Goal: Transaction & Acquisition: Obtain resource

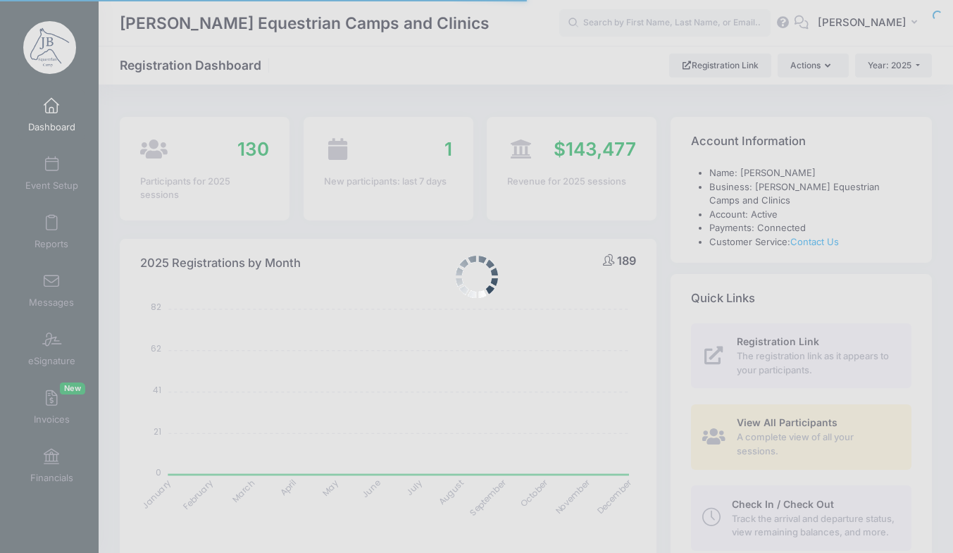
select select
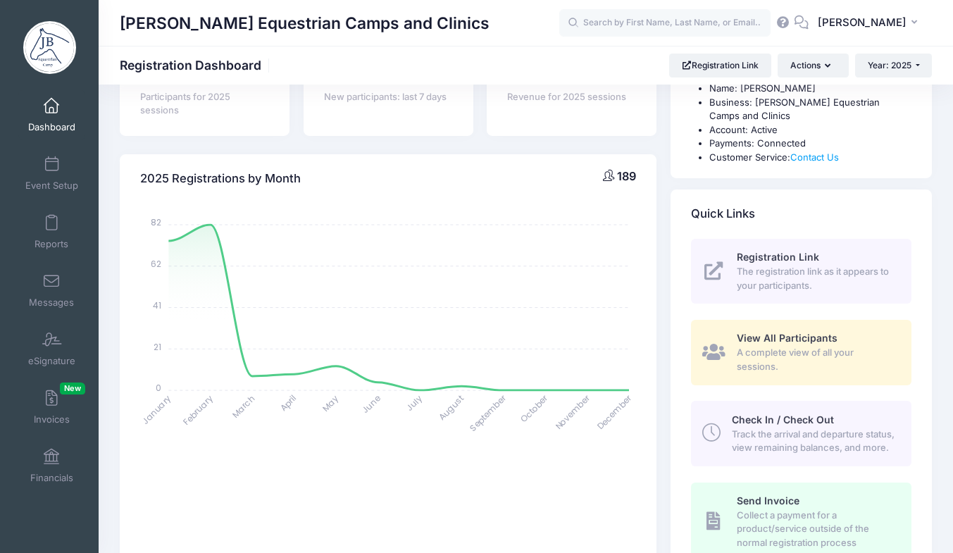
scroll to position [85, 0]
click at [54, 466] on link "Financials" at bounding box center [51, 465] width 67 height 49
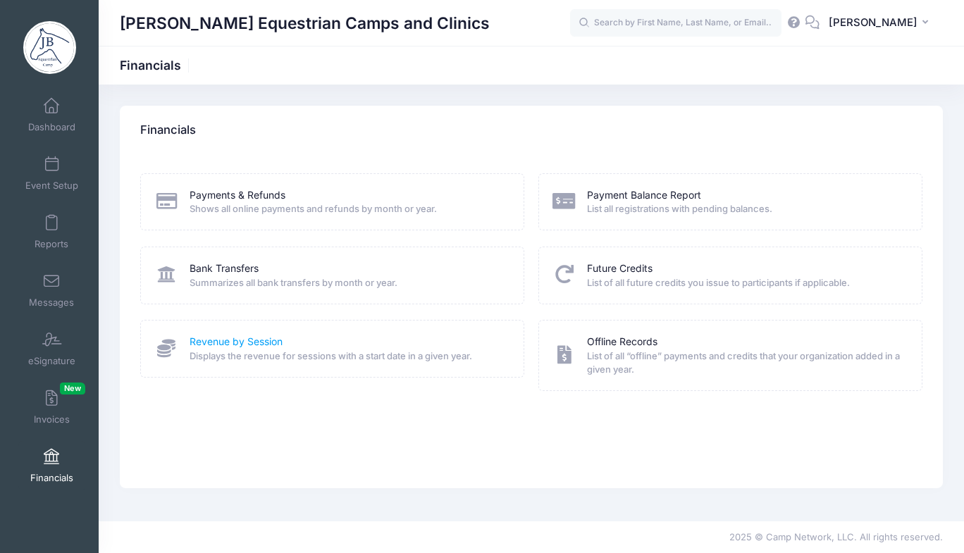
click at [266, 336] on link "Revenue by Session" at bounding box center [236, 342] width 93 height 15
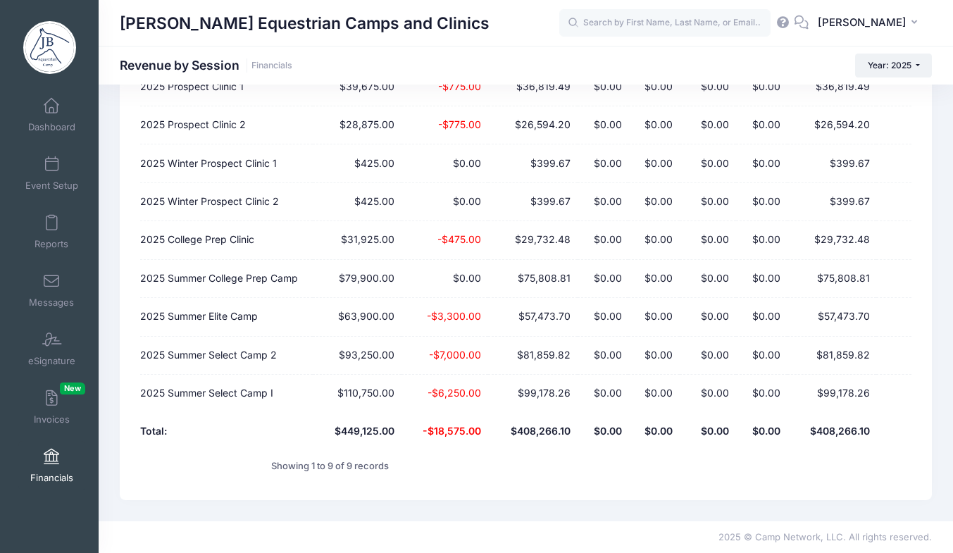
scroll to position [191, 0]
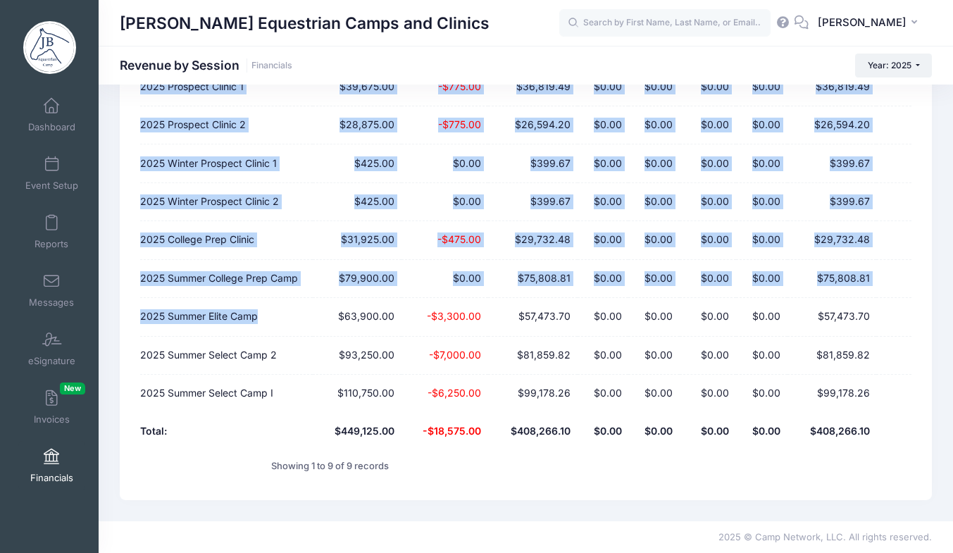
drag, startPoint x: 135, startPoint y: 278, endPoint x: 266, endPoint y: 313, distance: 135.6
click at [266, 313] on div "This page shows the revenue for all sessions with a start date in a given year.…" at bounding box center [526, 208] width 813 height 586
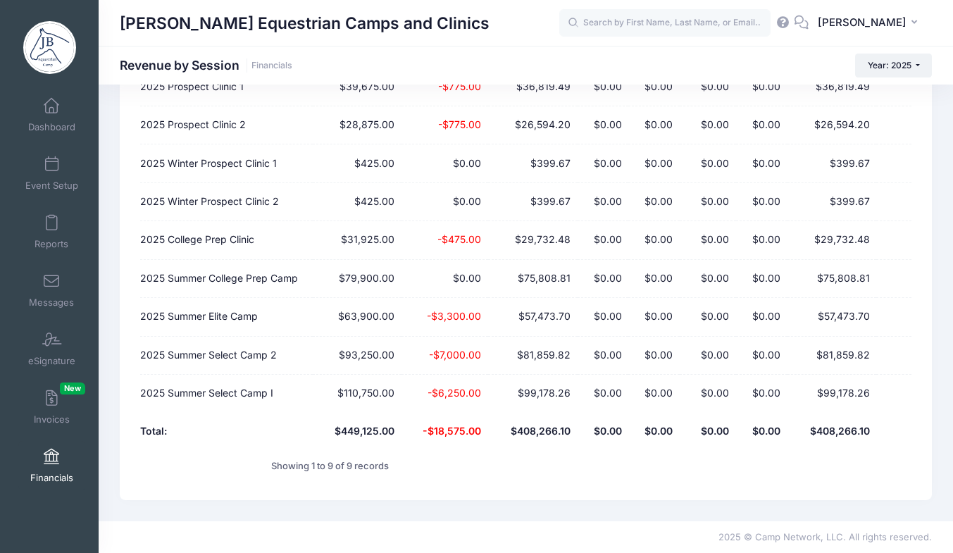
click at [533, 481] on div at bounding box center [657, 466] width 393 height 32
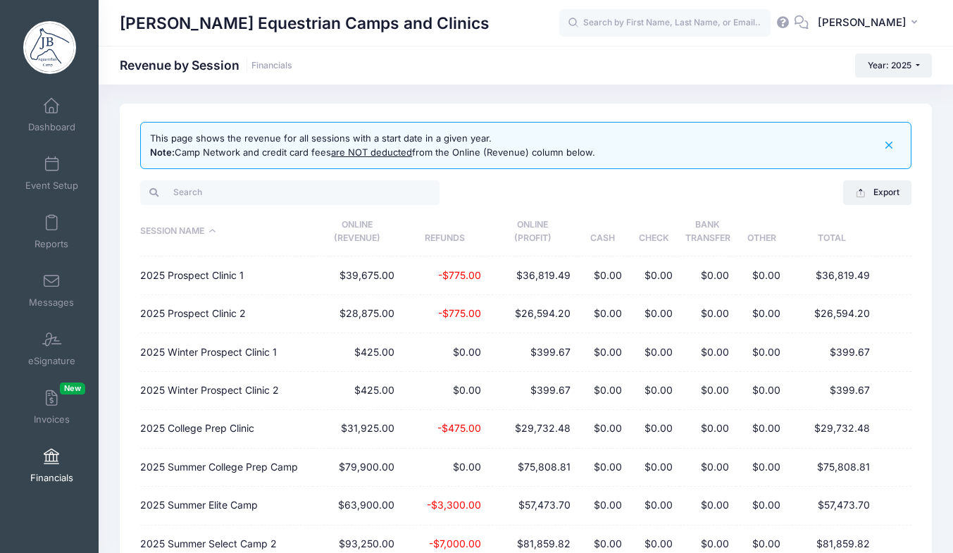
scroll to position [1, 0]
click at [880, 199] on button "Export" at bounding box center [878, 193] width 68 height 24
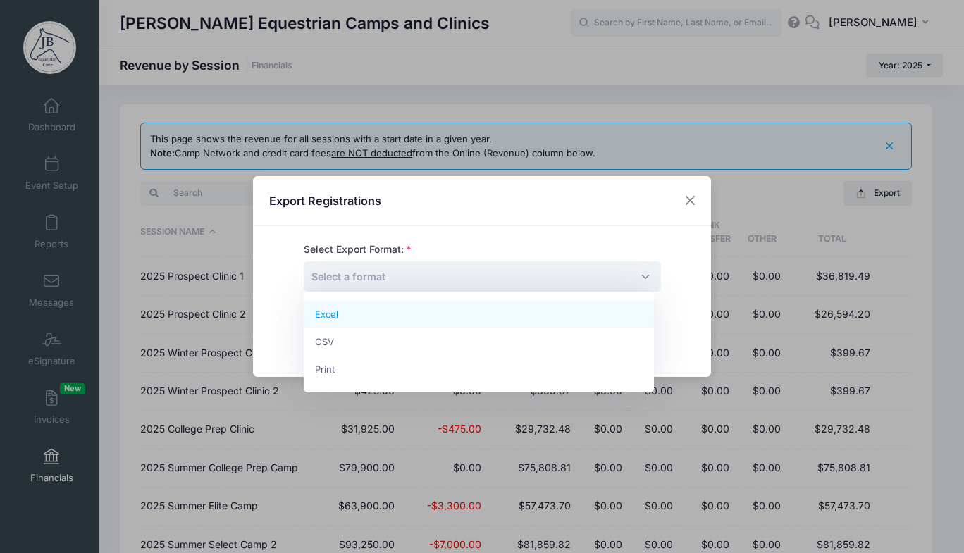
click at [431, 277] on span "Select a format" at bounding box center [482, 276] width 357 height 30
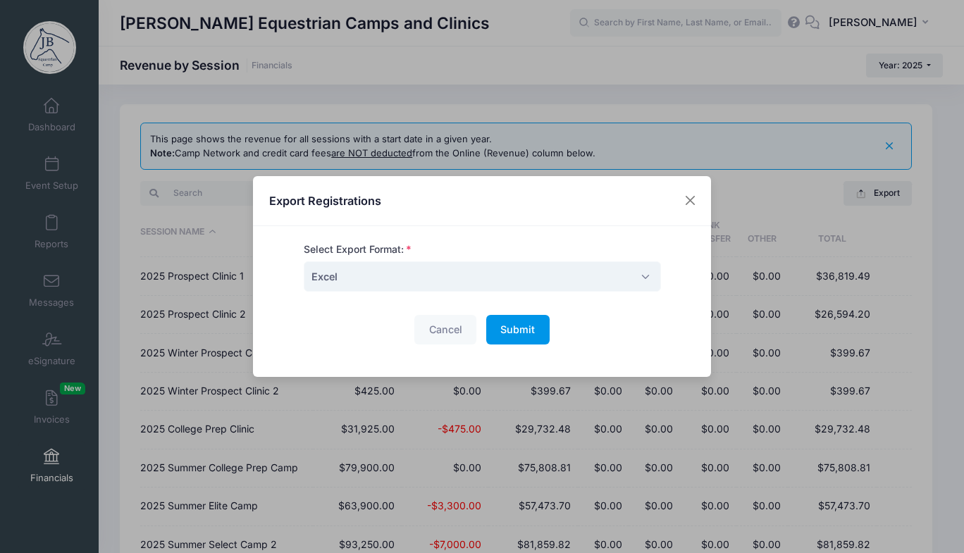
click at [518, 332] on span "Submit" at bounding box center [517, 329] width 35 height 12
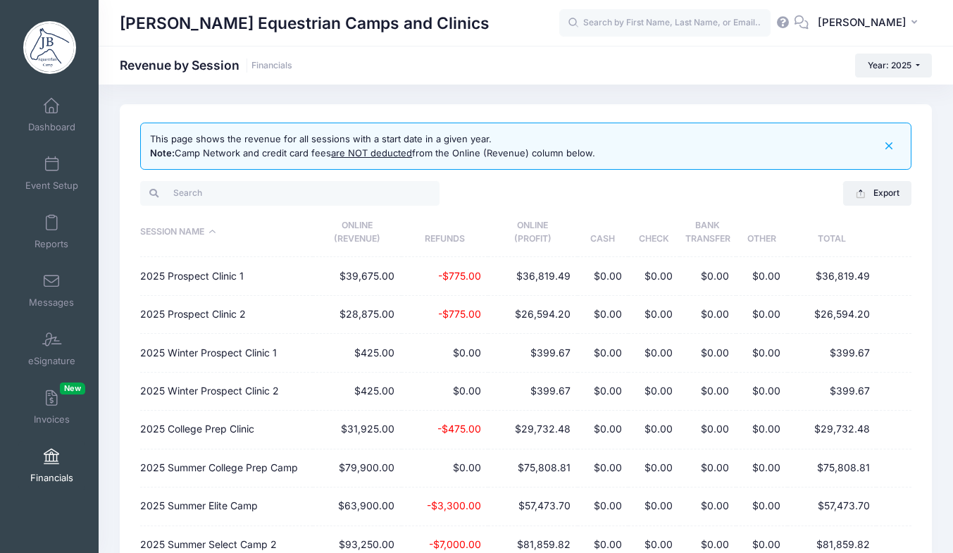
click at [525, 273] on td "$36,819.49" at bounding box center [533, 276] width 90 height 38
click at [874, 183] on button "Export" at bounding box center [878, 193] width 68 height 24
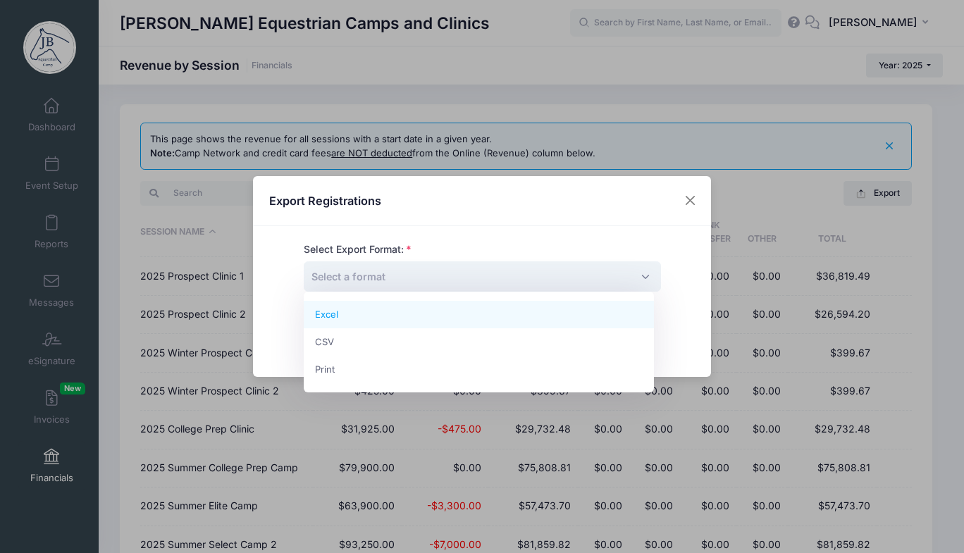
click at [569, 271] on span "Select a format" at bounding box center [482, 276] width 357 height 30
select select "excel"
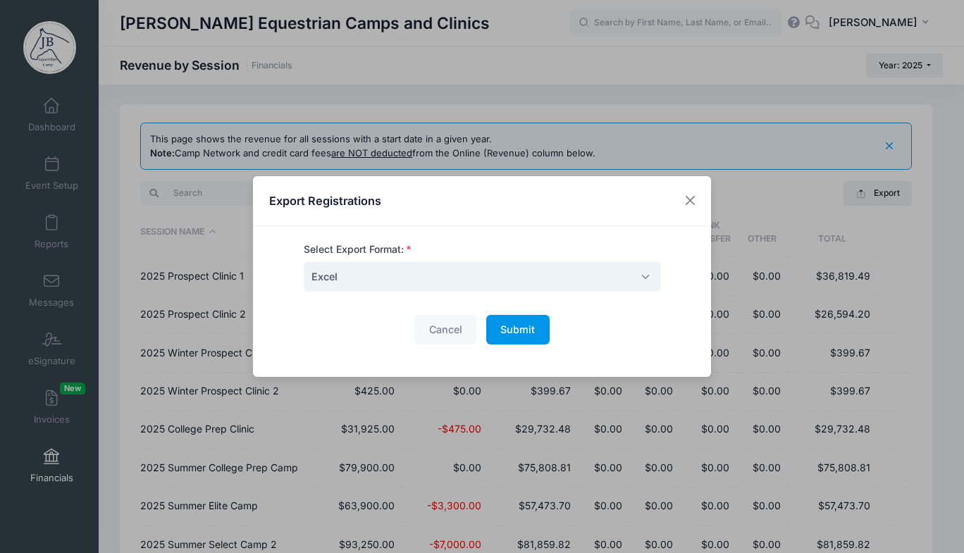
click at [517, 333] on span "Submit" at bounding box center [517, 329] width 35 height 12
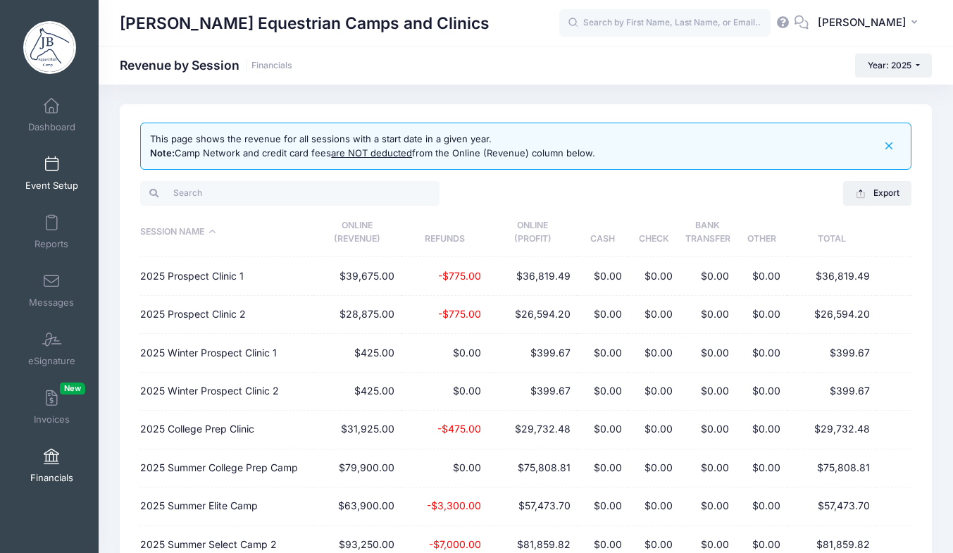
click at [70, 187] on span "Event Setup" at bounding box center [51, 186] width 53 height 12
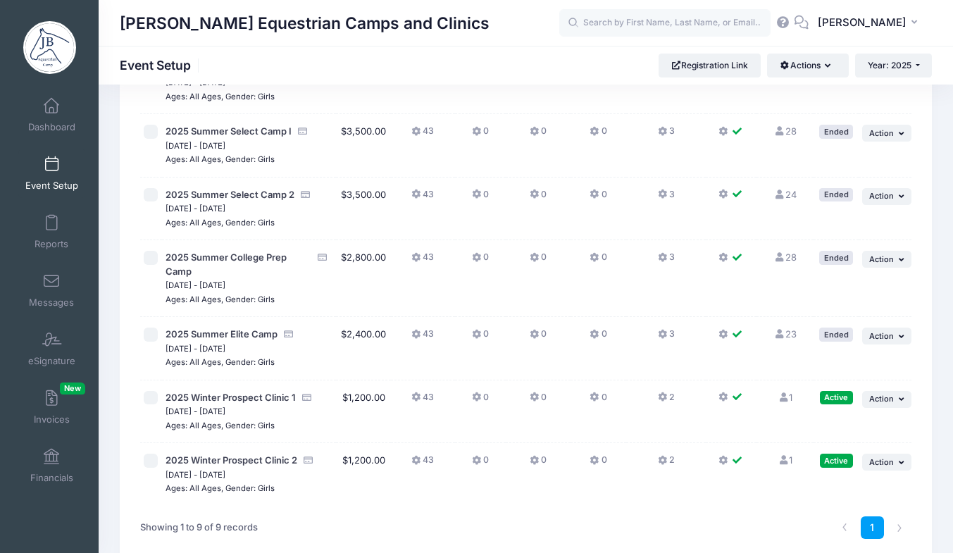
scroll to position [259, 0]
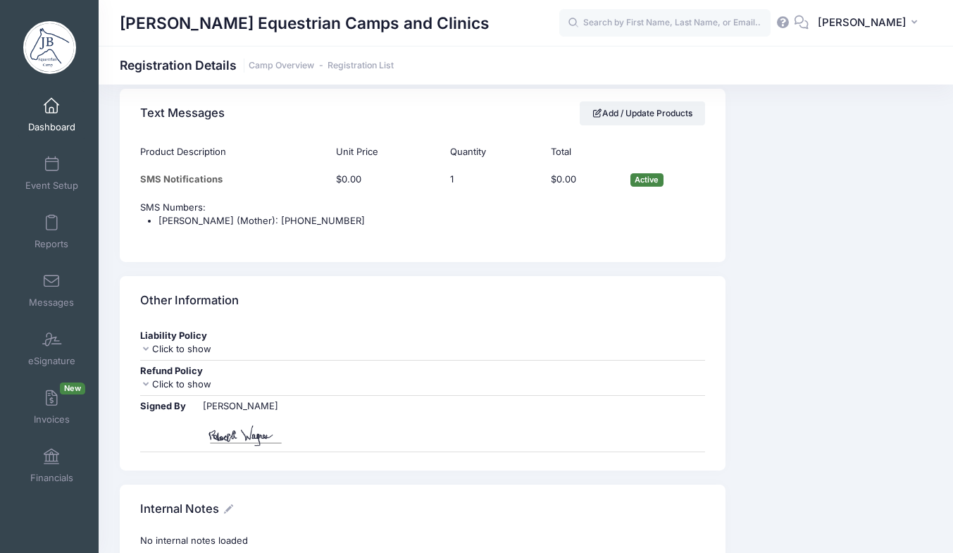
scroll to position [2228, 0]
click at [51, 103] on span at bounding box center [51, 107] width 0 height 16
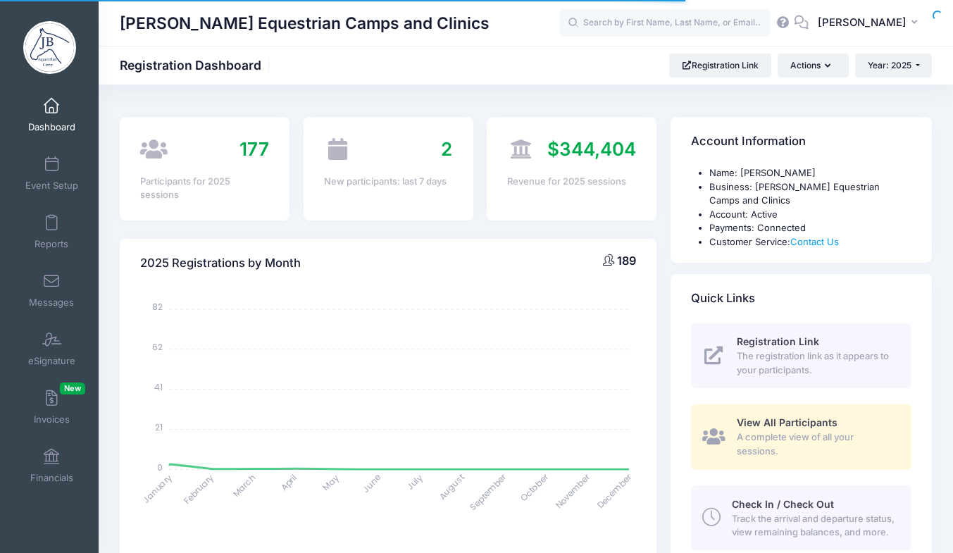
select select
